Goal: Information Seeking & Learning: Learn about a topic

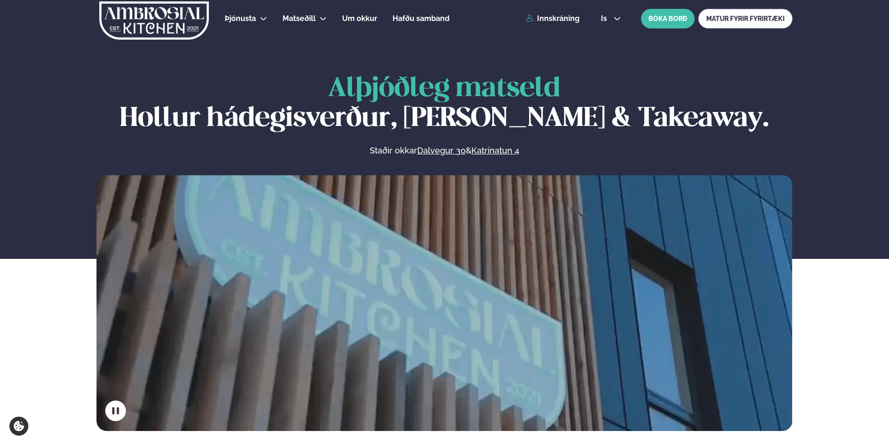
scroll to position [373, 0]
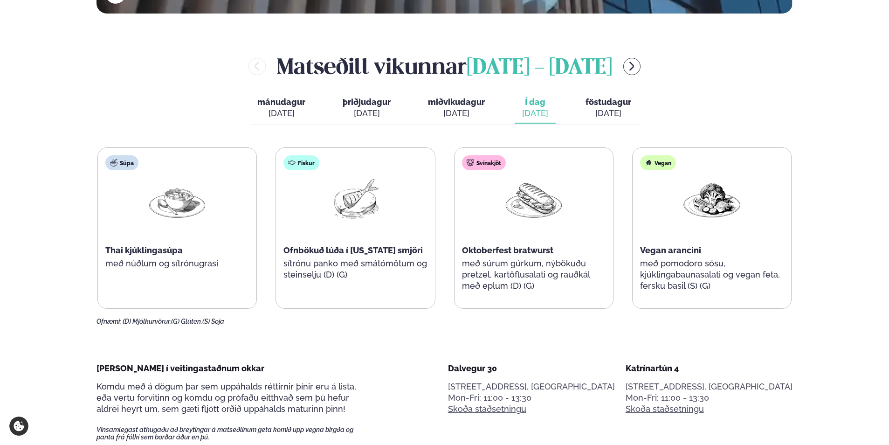
scroll to position [420, 0]
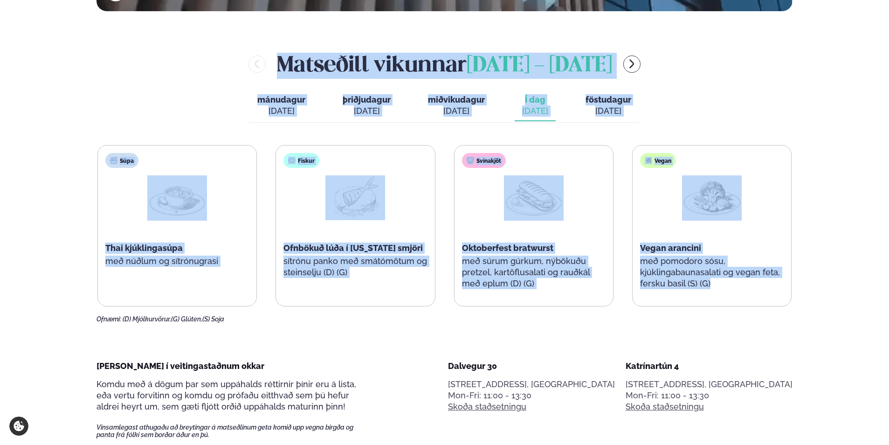
drag, startPoint x: 199, startPoint y: 52, endPoint x: 797, endPoint y: 298, distance: 646.3
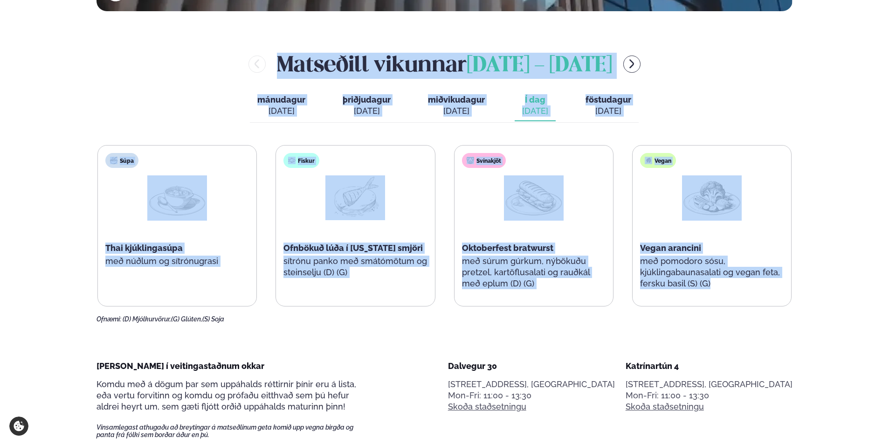
drag, startPoint x: 804, startPoint y: 296, endPoint x: 245, endPoint y: 49, distance: 611.3
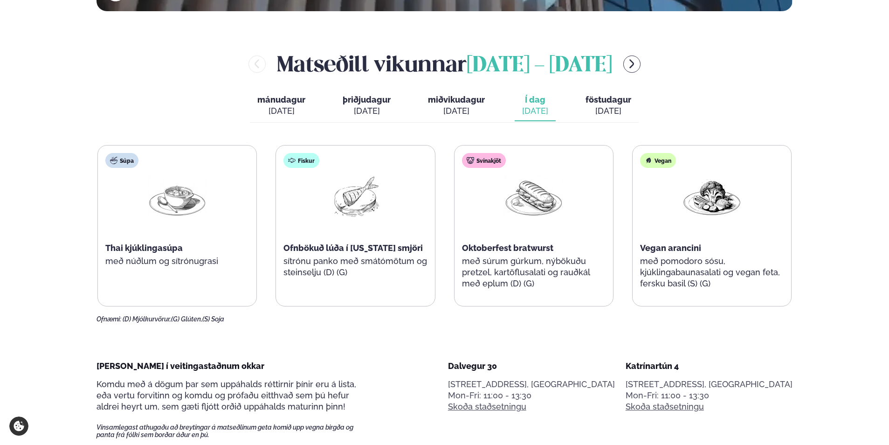
drag, startPoint x: 245, startPoint y: 49, endPoint x: 233, endPoint y: 48, distance: 12.2
click at [233, 48] on div "Matseðill vikunnar september 22 - 26" at bounding box center [445, 63] width 696 height 30
